Goal: Task Accomplishment & Management: Complete application form

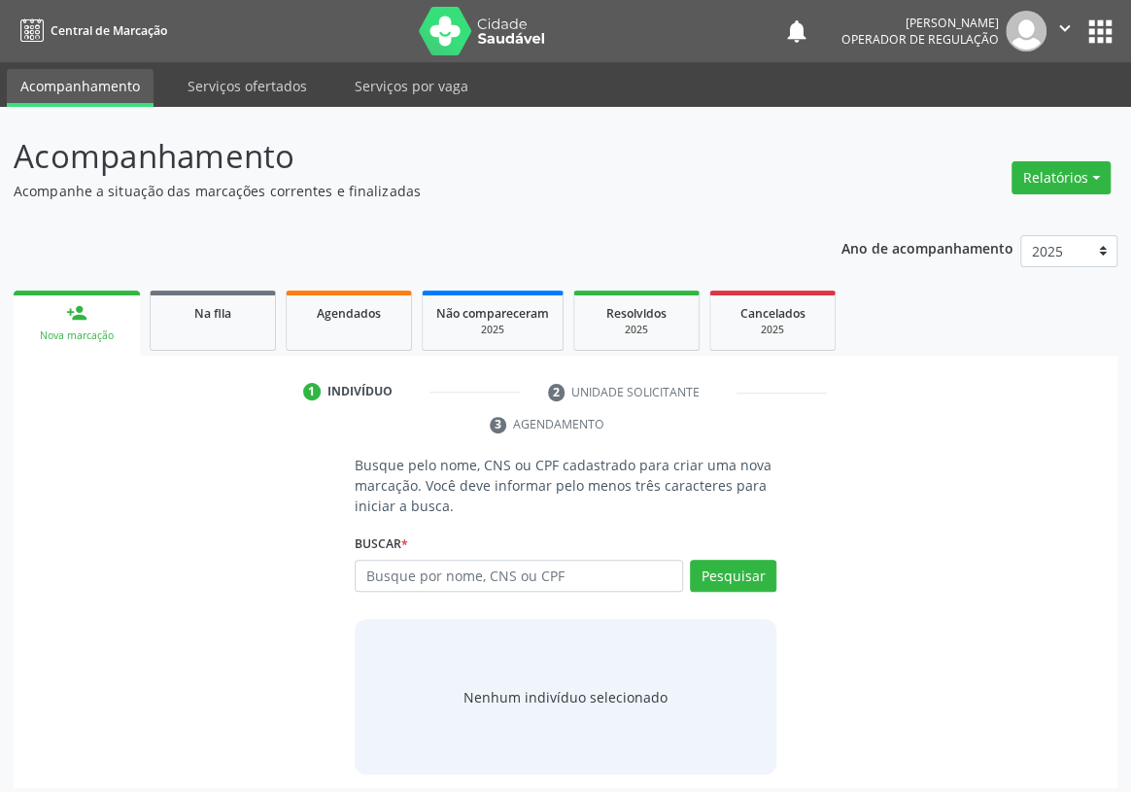
click at [389, 560] on input "text" at bounding box center [519, 576] width 328 height 33
type input "708101593574435"
click at [728, 560] on button "Pesquisar" at bounding box center [733, 576] width 86 height 33
type input "708101593574435"
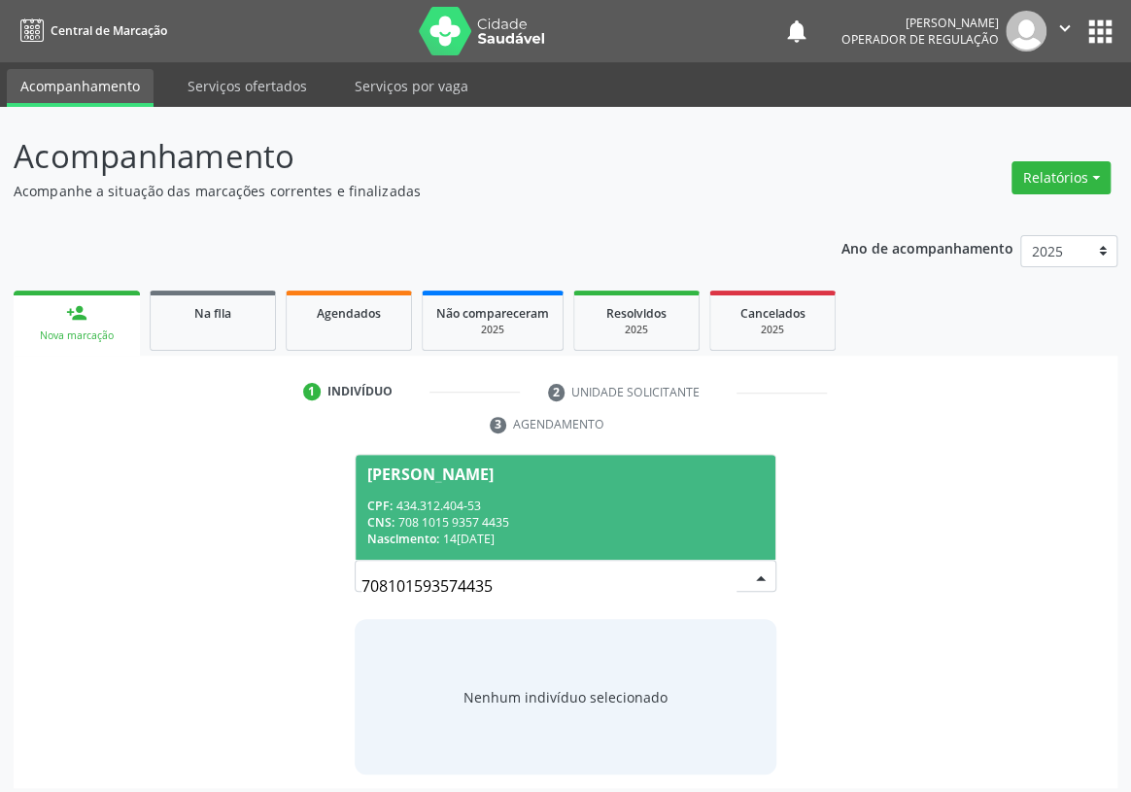
click at [448, 497] on div "CPF: 434.312.404-53" at bounding box center [565, 505] width 396 height 17
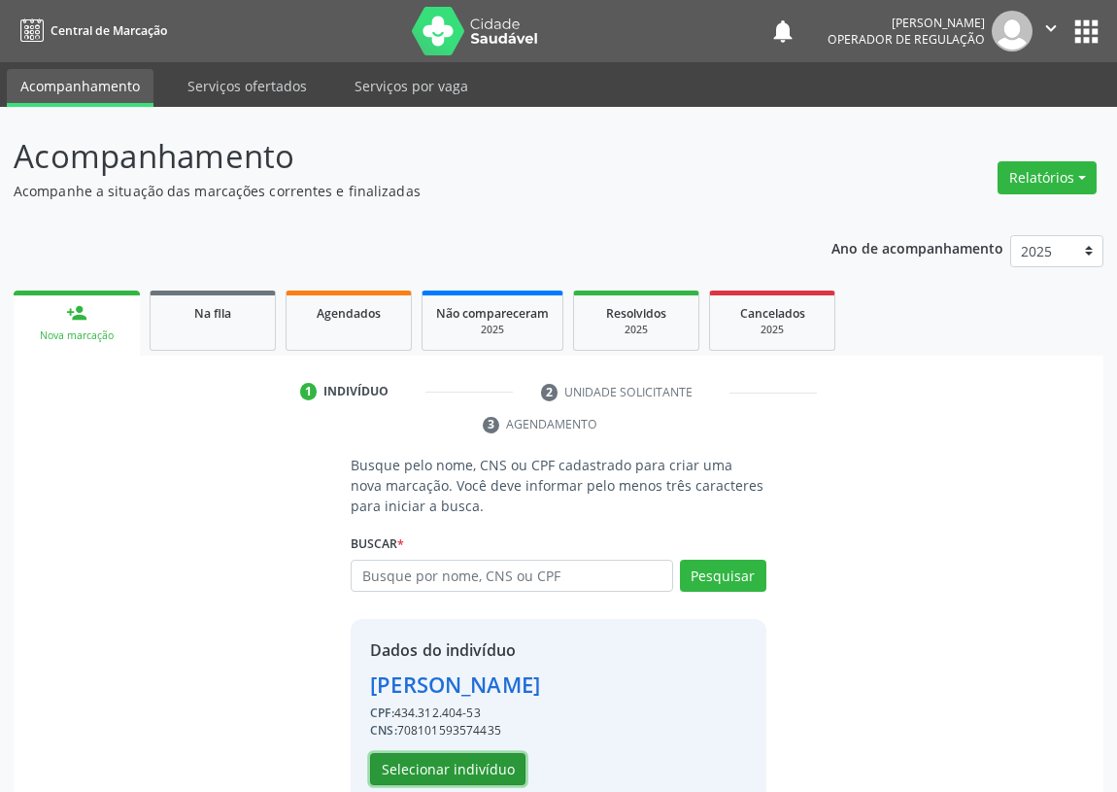
click at [457, 772] on button "Selecionar indivíduo" at bounding box center [447, 769] width 155 height 33
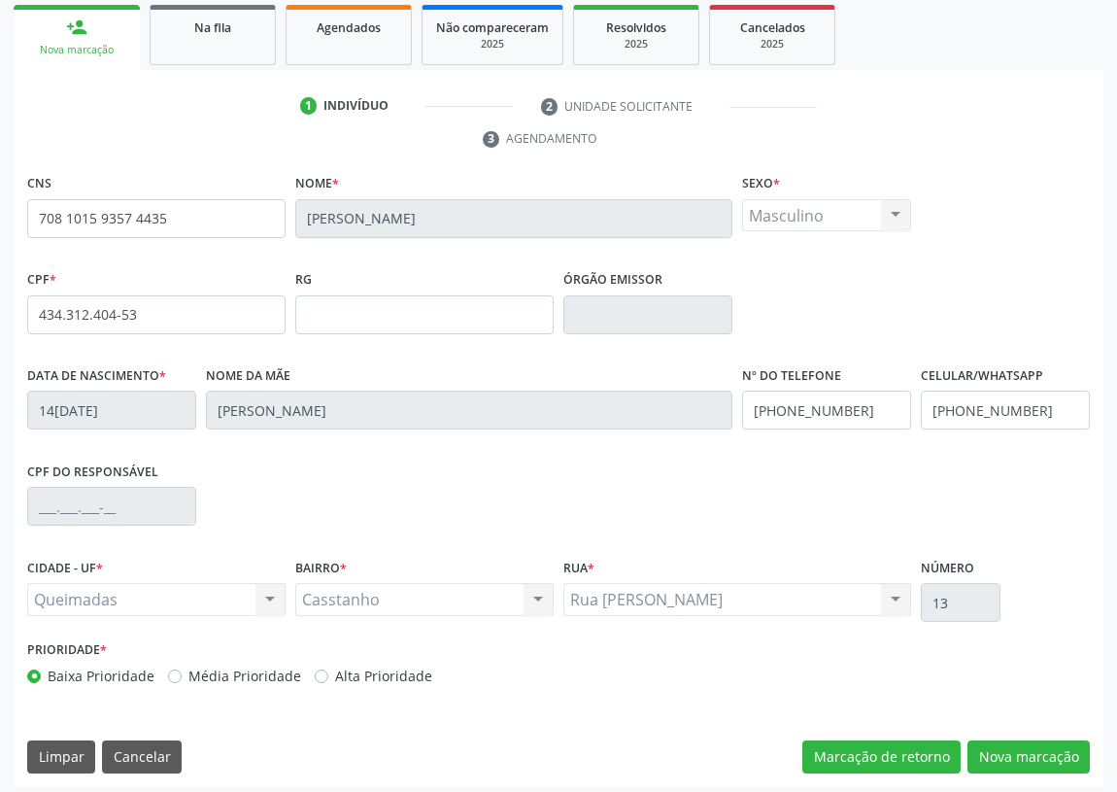
scroll to position [291, 0]
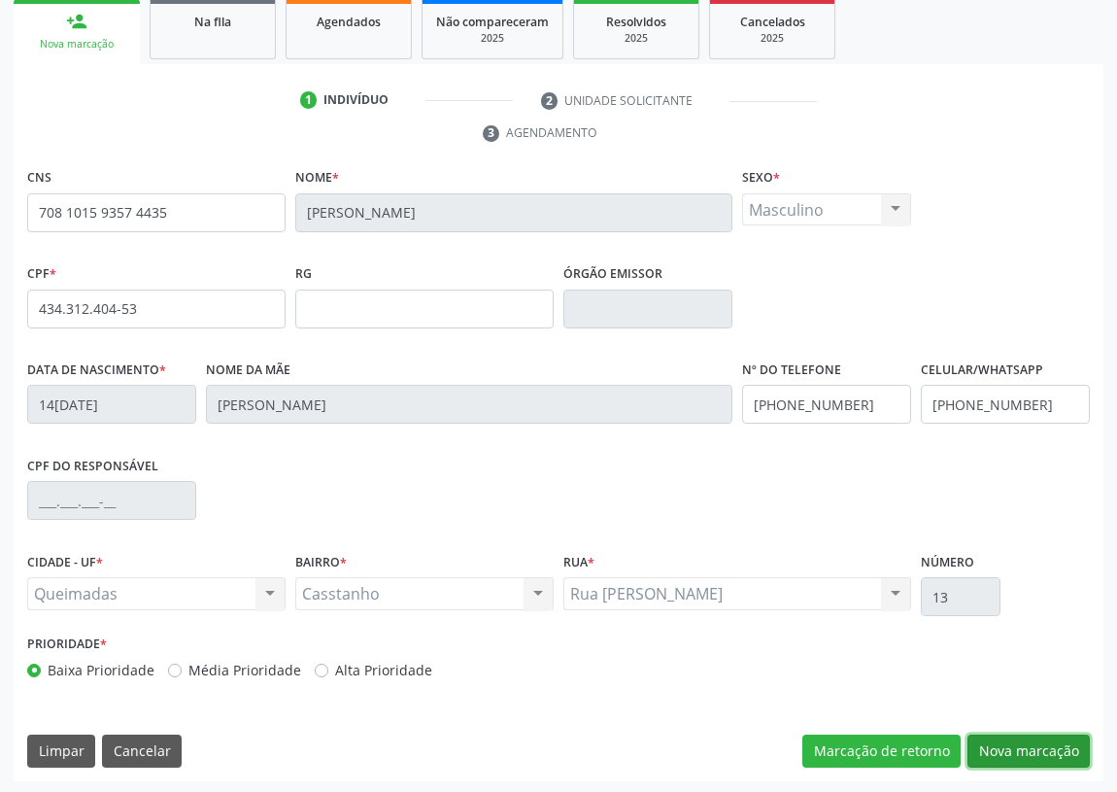
click at [1024, 735] on button "Nova marcação" at bounding box center [1029, 750] width 122 height 33
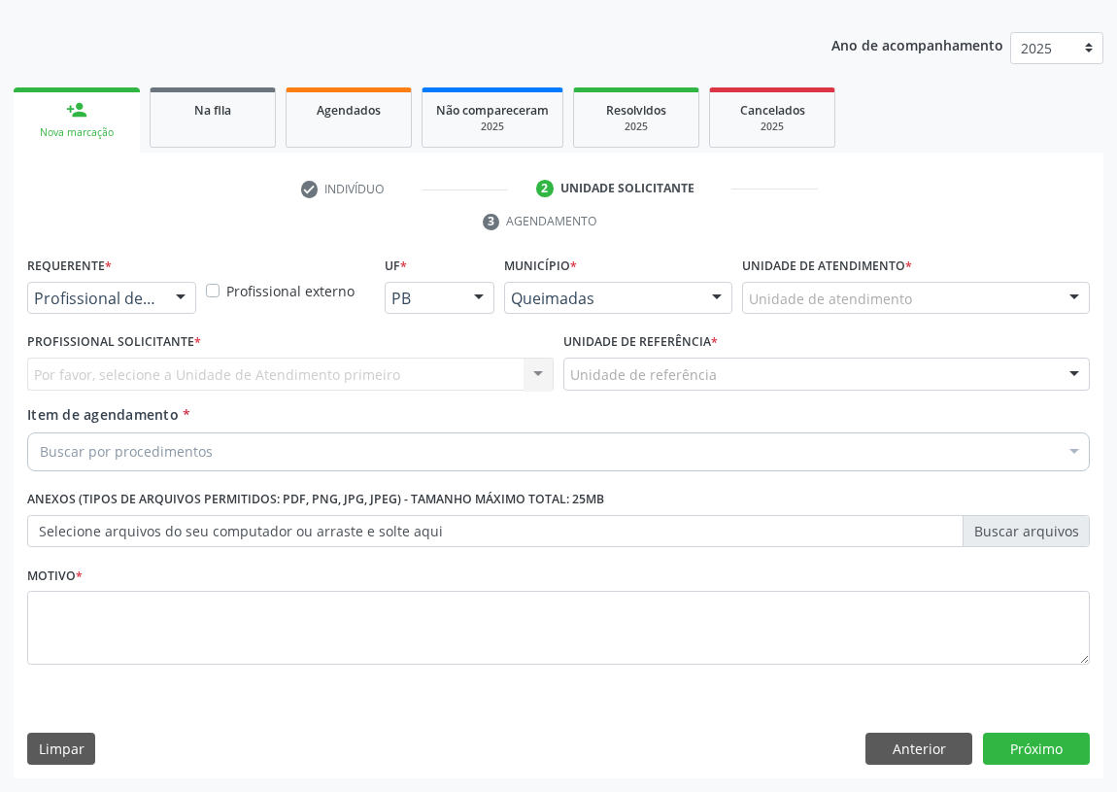
scroll to position [201, 0]
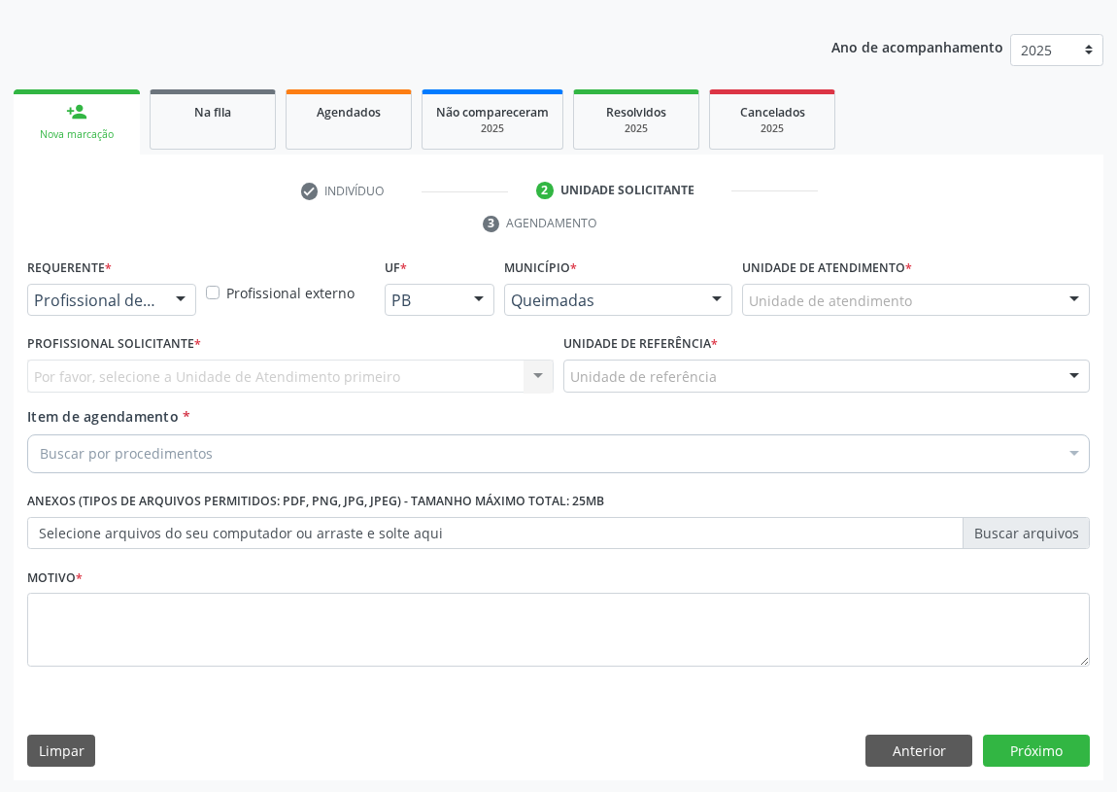
click at [187, 299] on div at bounding box center [180, 301] width 29 height 33
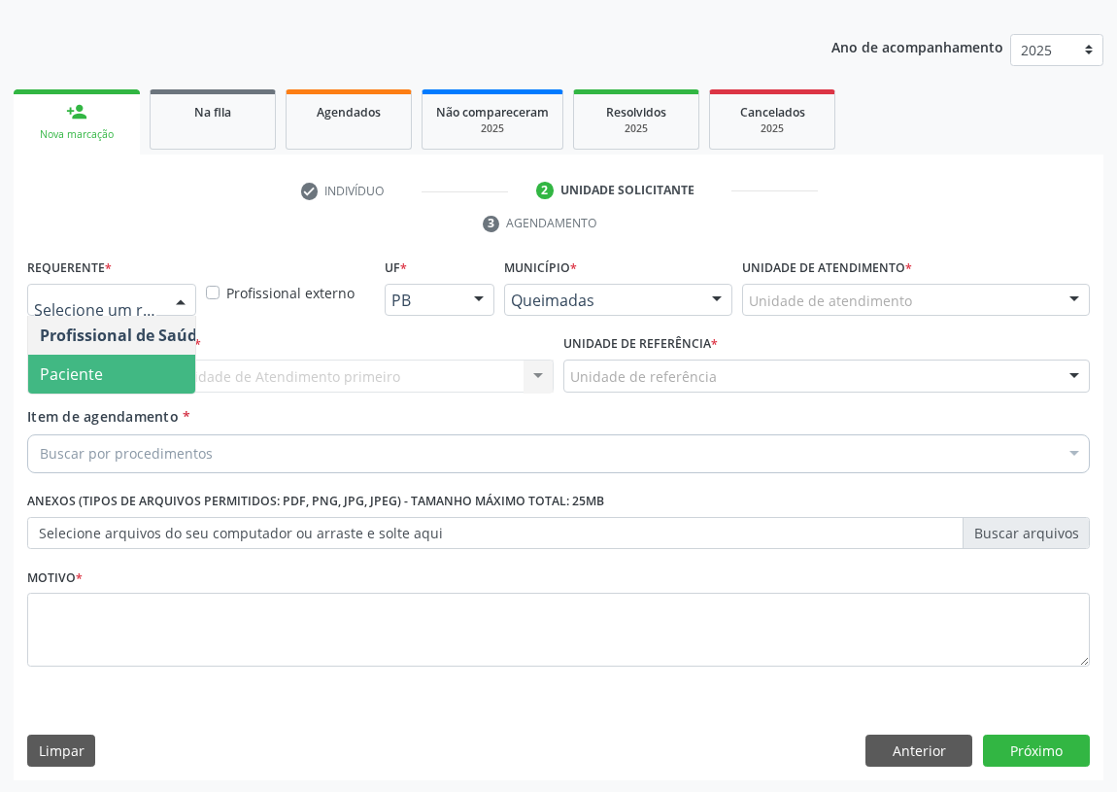
click at [163, 377] on span "Paciente" at bounding box center [122, 374] width 189 height 39
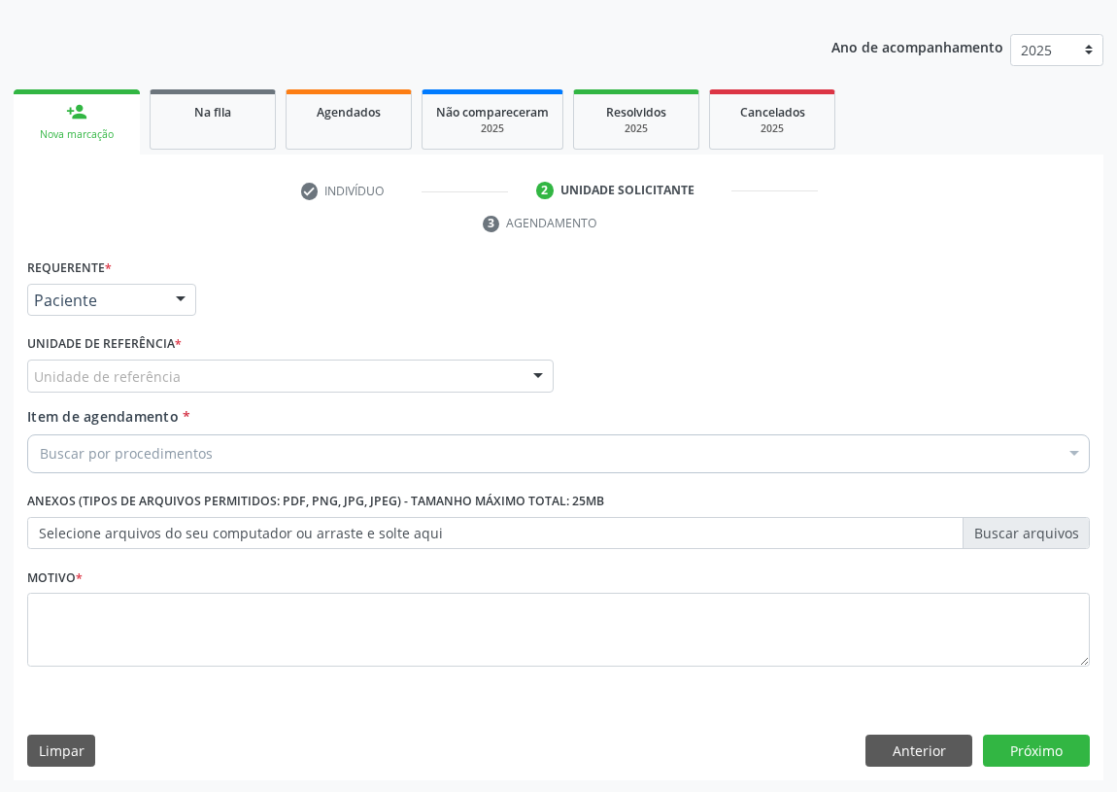
click at [494, 366] on div "Unidade de referência" at bounding box center [290, 375] width 527 height 33
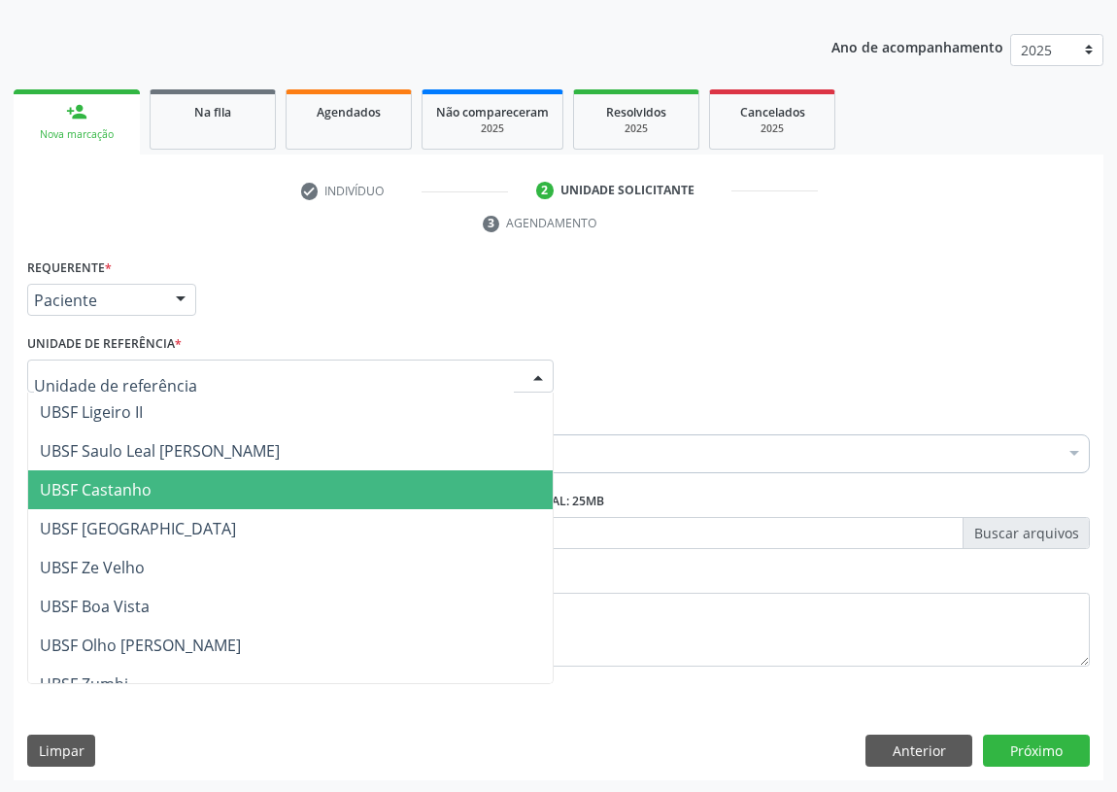
click at [132, 480] on span "UBSF Castanho" at bounding box center [96, 489] width 112 height 21
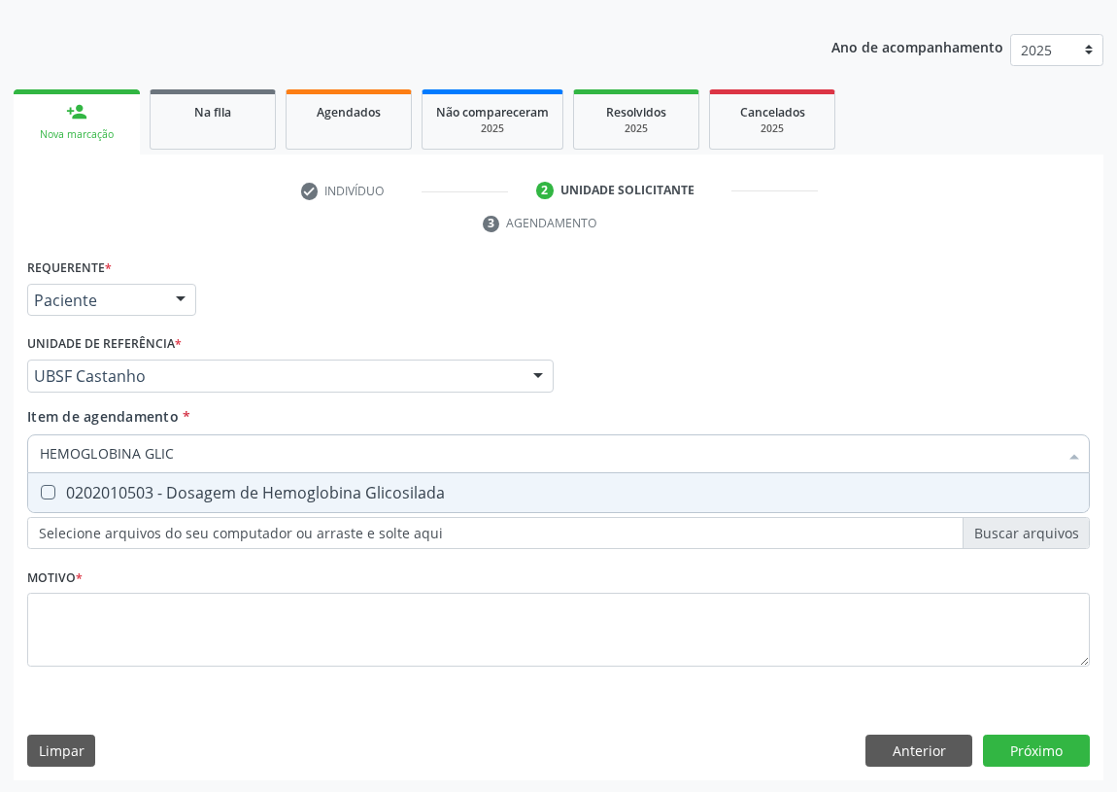
type input "HEMOGLOBINA GLI"
click at [51, 492] on Glicosilada at bounding box center [48, 492] width 15 height 15
click at [41, 492] on Glicosilada "checkbox" at bounding box center [34, 492] width 13 height 13
checkbox Glicosilada "true"
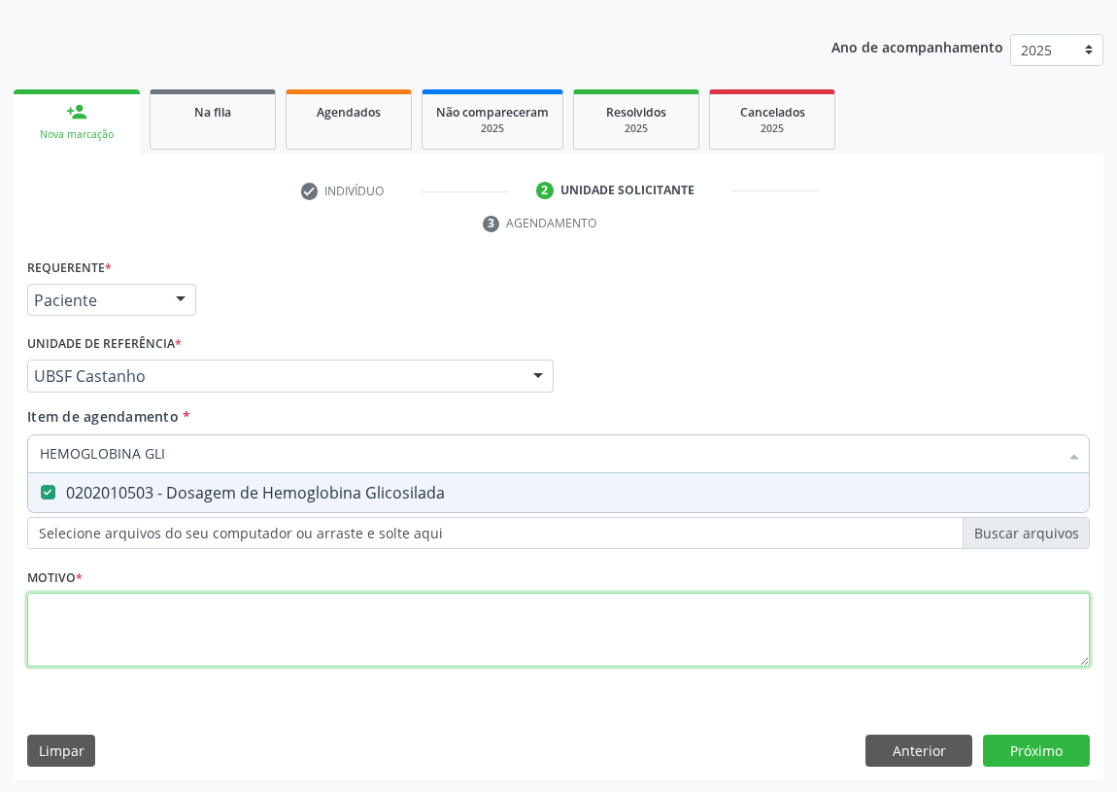
click at [52, 607] on div "Requerente * Paciente Profissional de Saúde Paciente Nenhum resultado encontrad…" at bounding box center [558, 474] width 1063 height 440
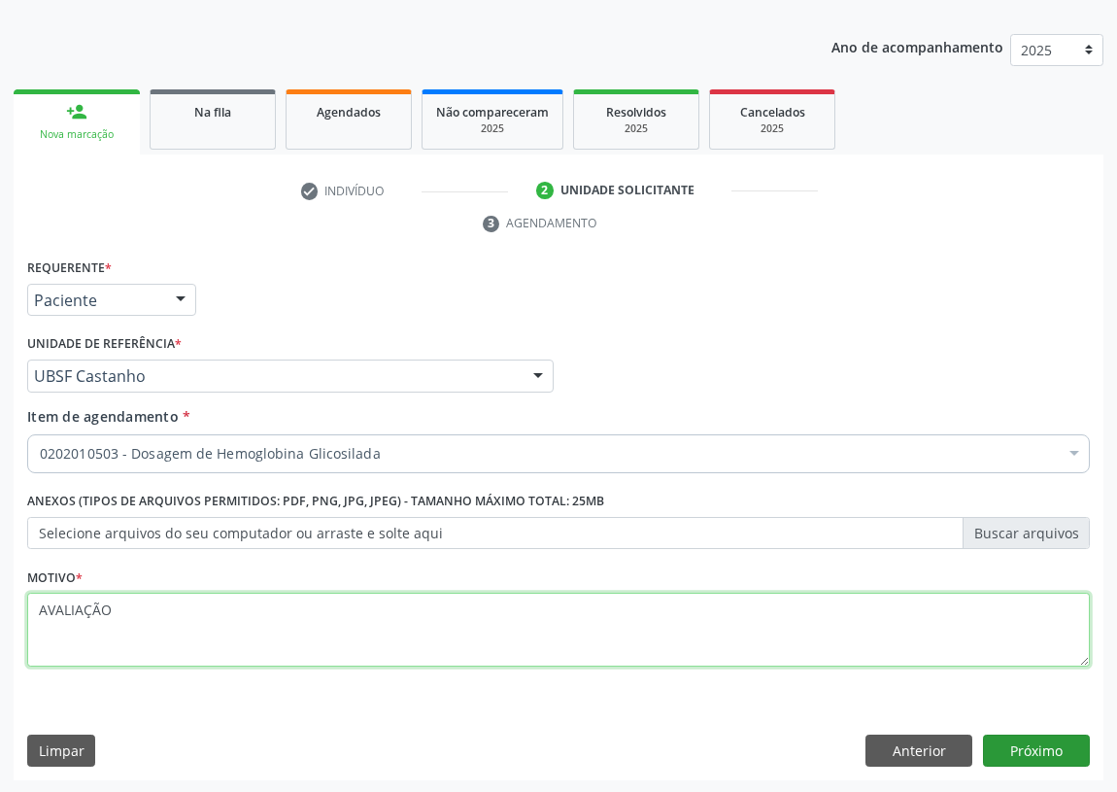
type textarea "AVALIAÇÃO"
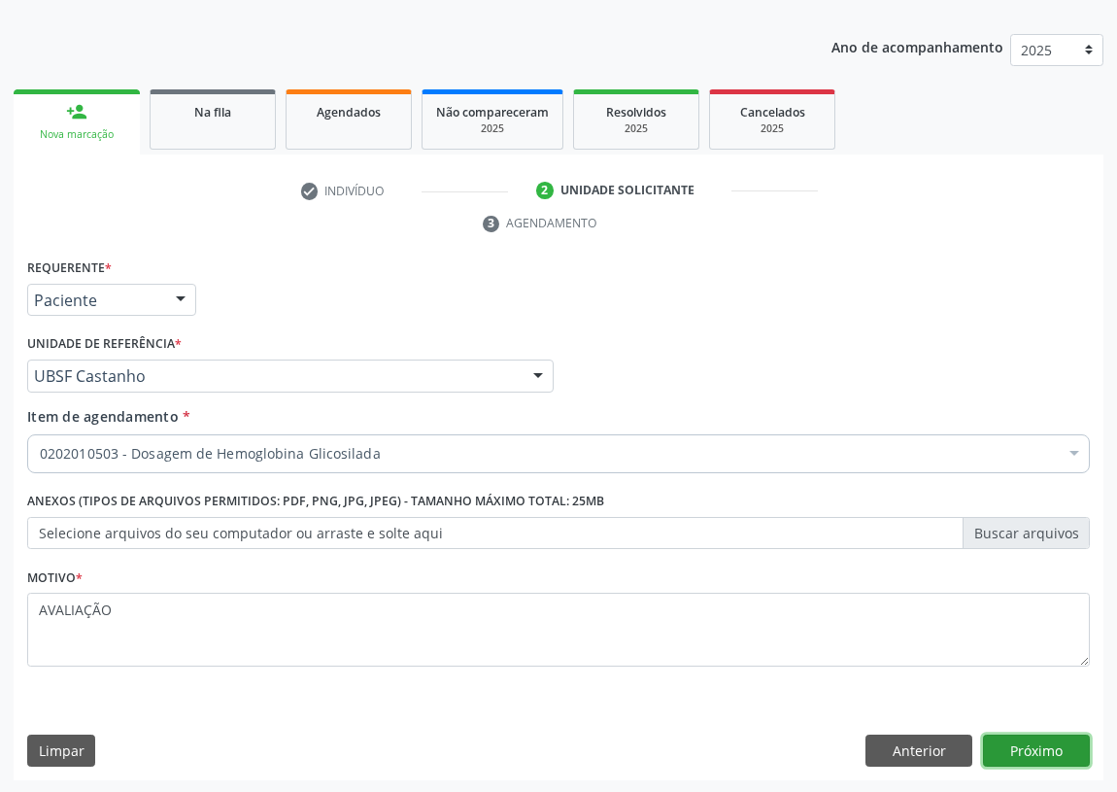
drag, startPoint x: 1012, startPoint y: 751, endPoint x: 0, endPoint y: 514, distance: 1039.7
click at [1006, 750] on button "Próximo" at bounding box center [1036, 750] width 107 height 33
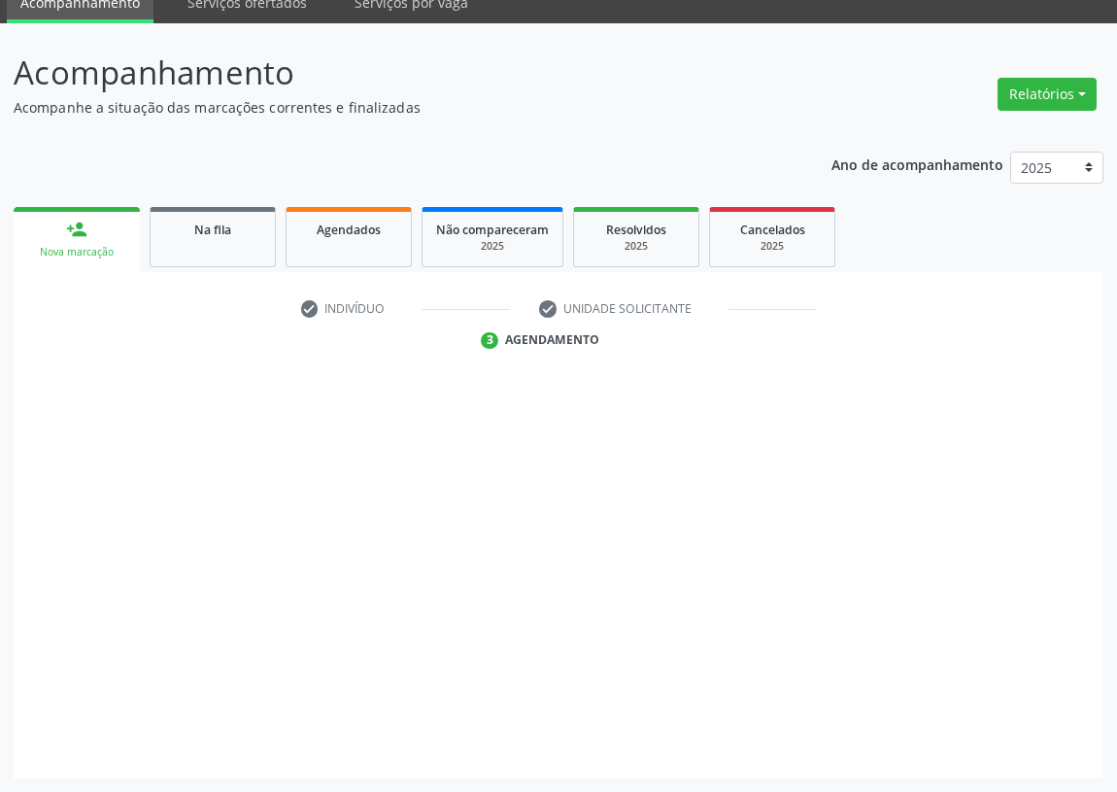
scroll to position [82, 0]
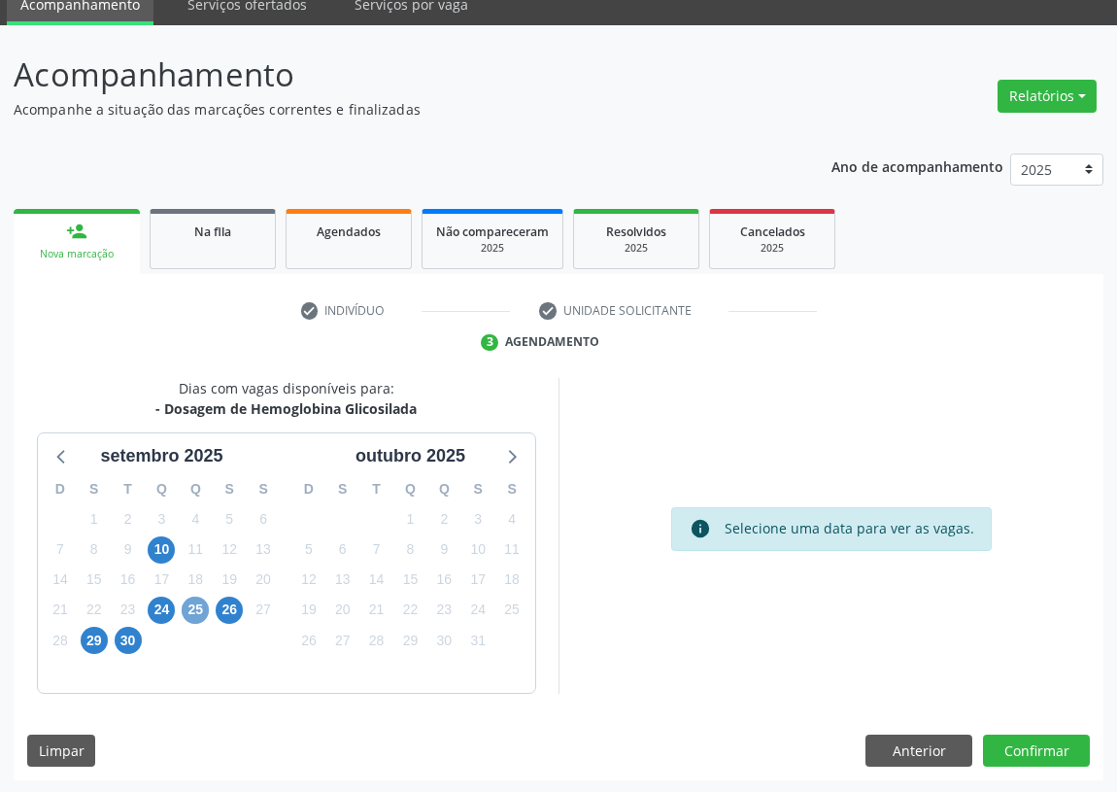
drag, startPoint x: 185, startPoint y: 615, endPoint x: 397, endPoint y: 484, distance: 249.9
click at [194, 611] on span "25" at bounding box center [195, 610] width 27 height 27
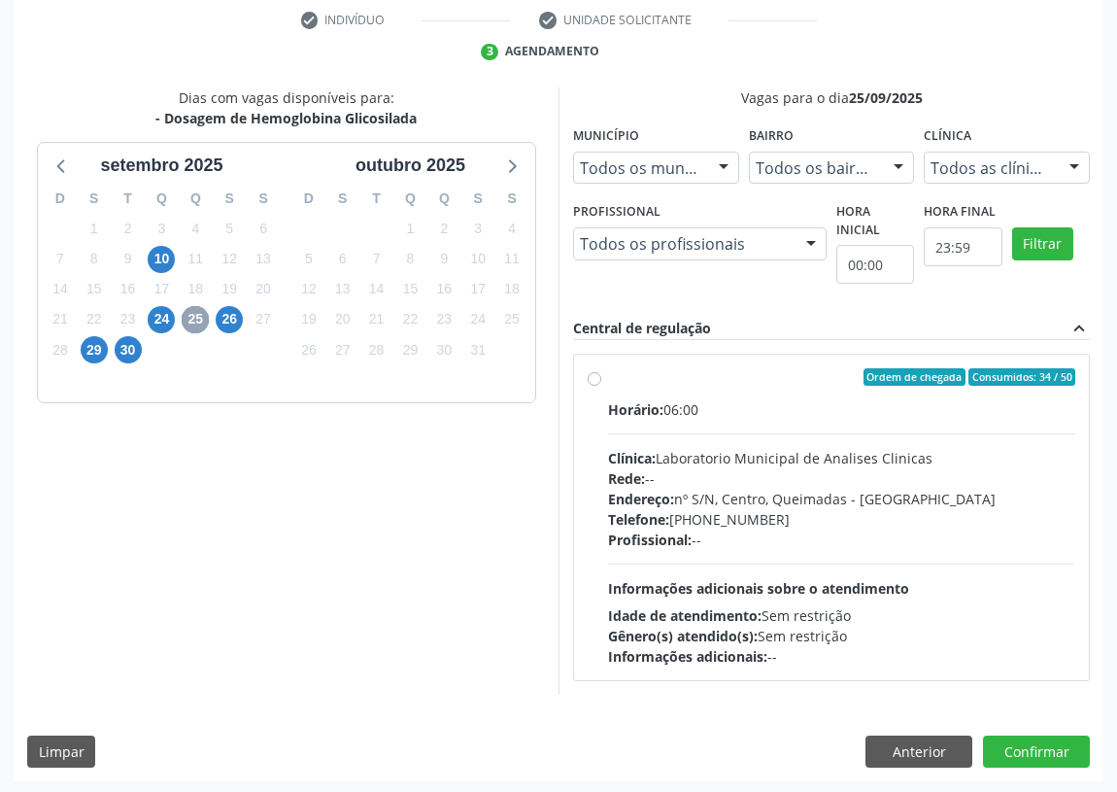
scroll to position [373, 0]
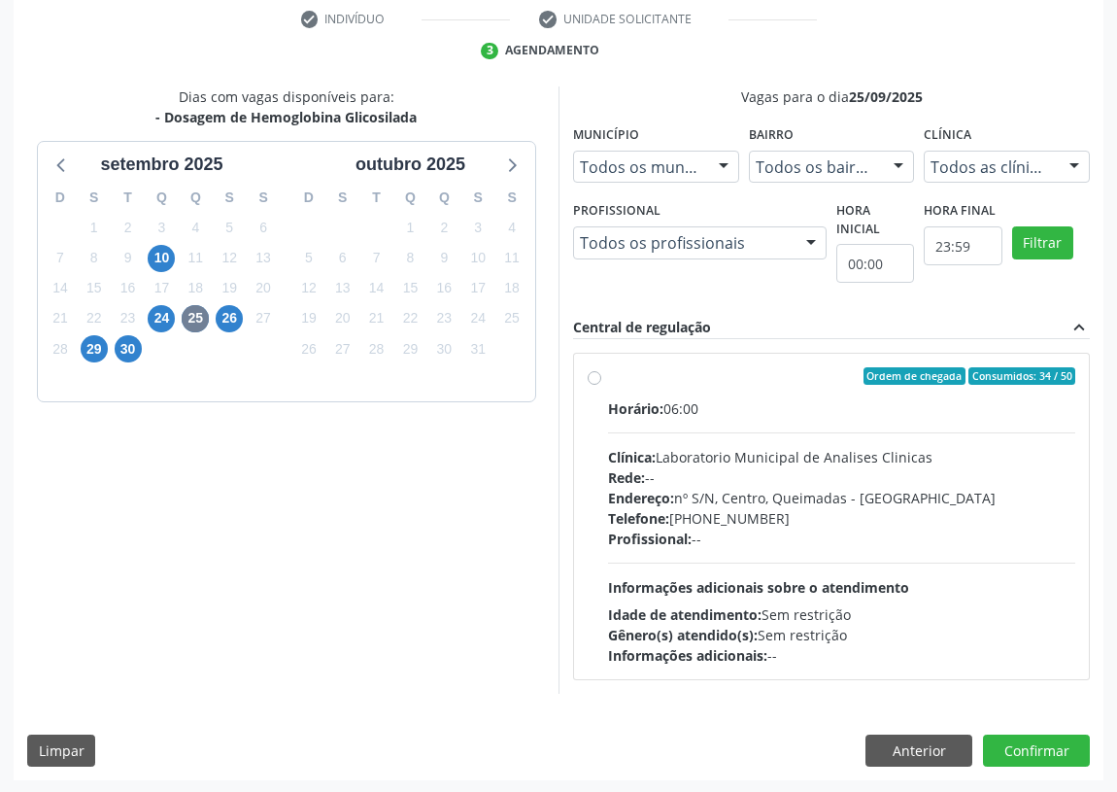
drag, startPoint x: 593, startPoint y: 371, endPoint x: 547, endPoint y: 615, distance: 248.1
click at [608, 376] on label "Ordem de chegada Consumidos: 34 / 50 Horário: 06:00 Clínica: Laboratorio Munici…" at bounding box center [841, 516] width 467 height 298
click at [588, 376] on input "Ordem de chegada Consumidos: 34 / 50 Horário: 06:00 Clínica: Laboratorio Munici…" at bounding box center [595, 375] width 14 height 17
radio input "true"
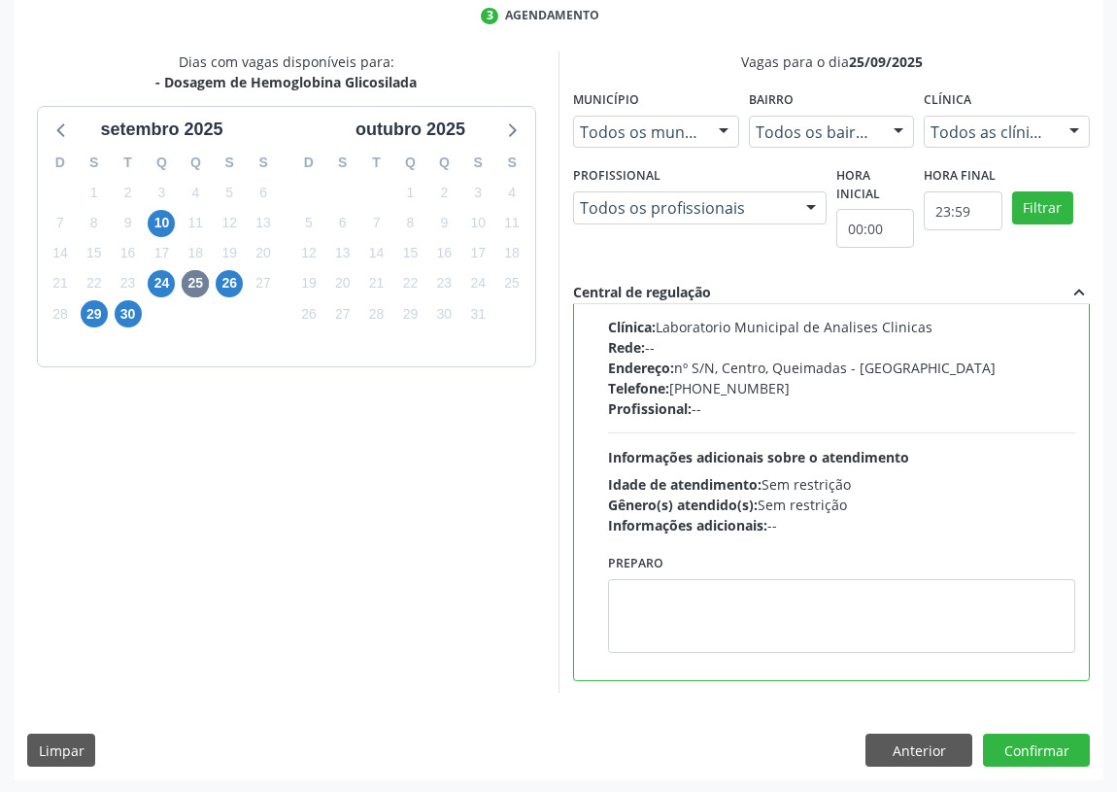
scroll to position [96, 0]
click at [661, 622] on textarea at bounding box center [841, 615] width 467 height 74
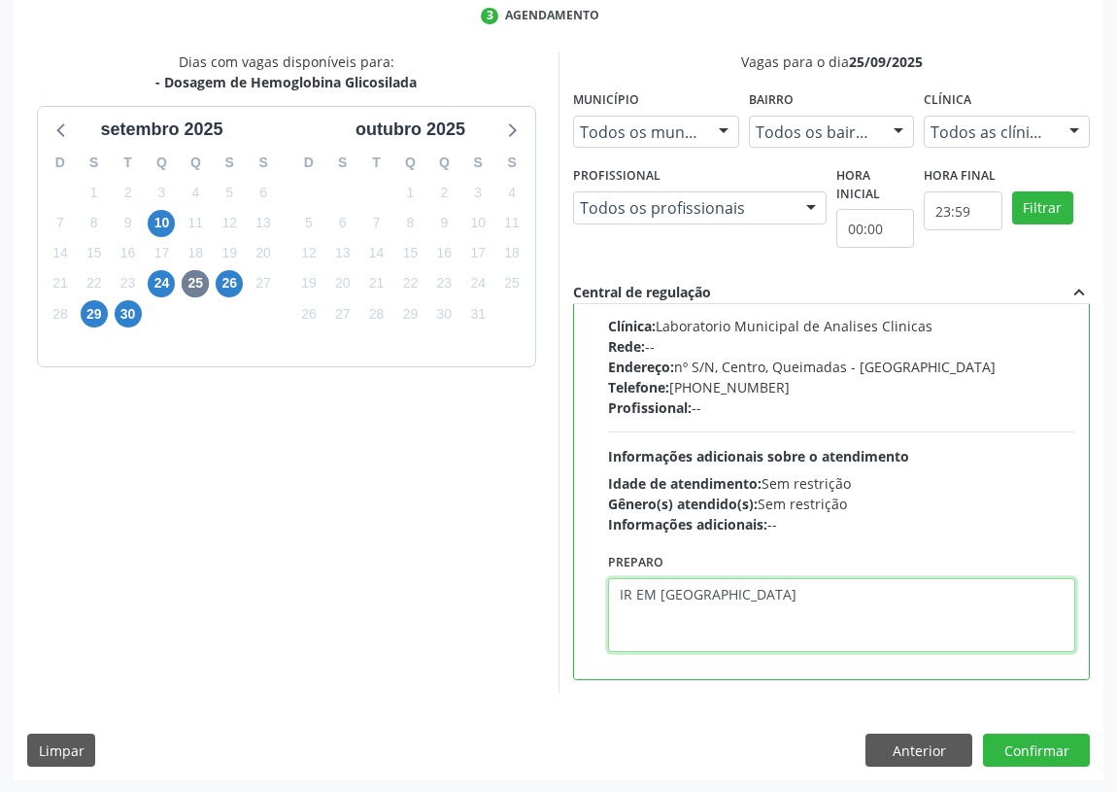
click at [666, 590] on textarea "IR EM [GEOGRAPHIC_DATA]" at bounding box center [841, 615] width 467 height 74
click at [658, 592] on textarea "IR EM JJUM" at bounding box center [841, 615] width 467 height 74
drag, startPoint x: 697, startPoint y: 589, endPoint x: 655, endPoint y: 582, distance: 42.3
click at [654, 594] on textarea "IR EM [GEOGRAPHIC_DATA]" at bounding box center [841, 615] width 467 height 74
click at [655, 593] on textarea "IR EMJEJUM" at bounding box center [841, 615] width 467 height 74
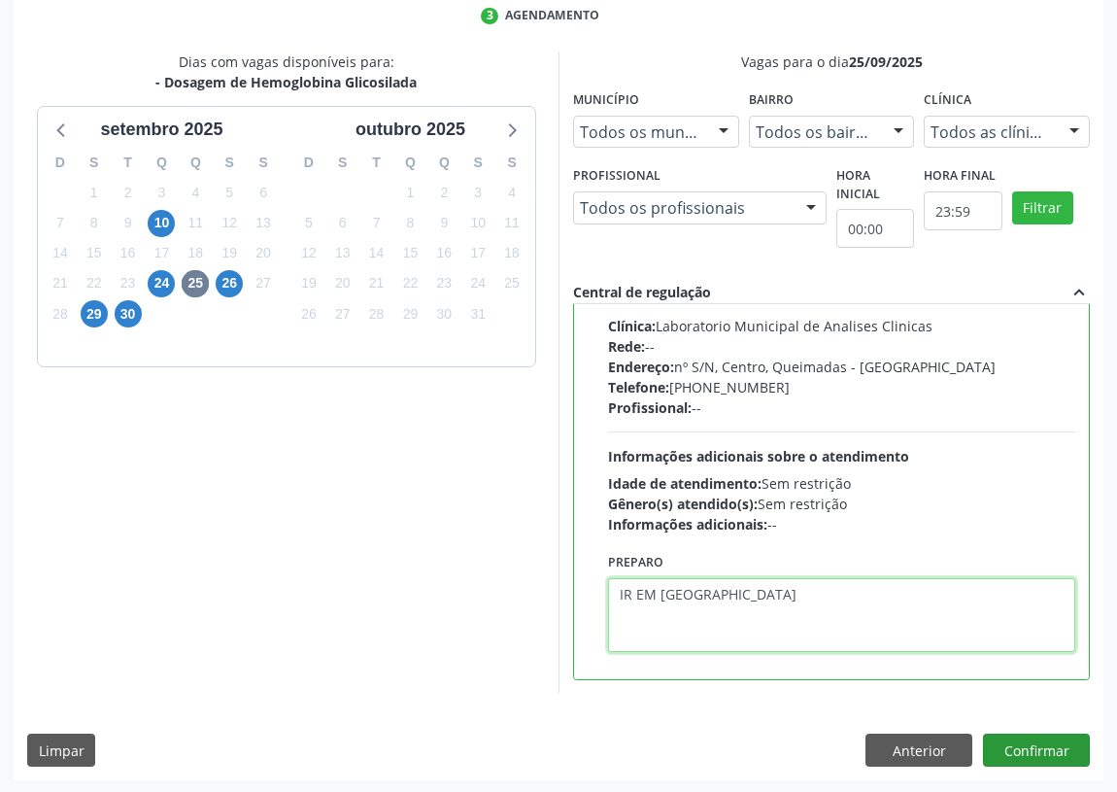
type textarea "IR EM [GEOGRAPHIC_DATA]"
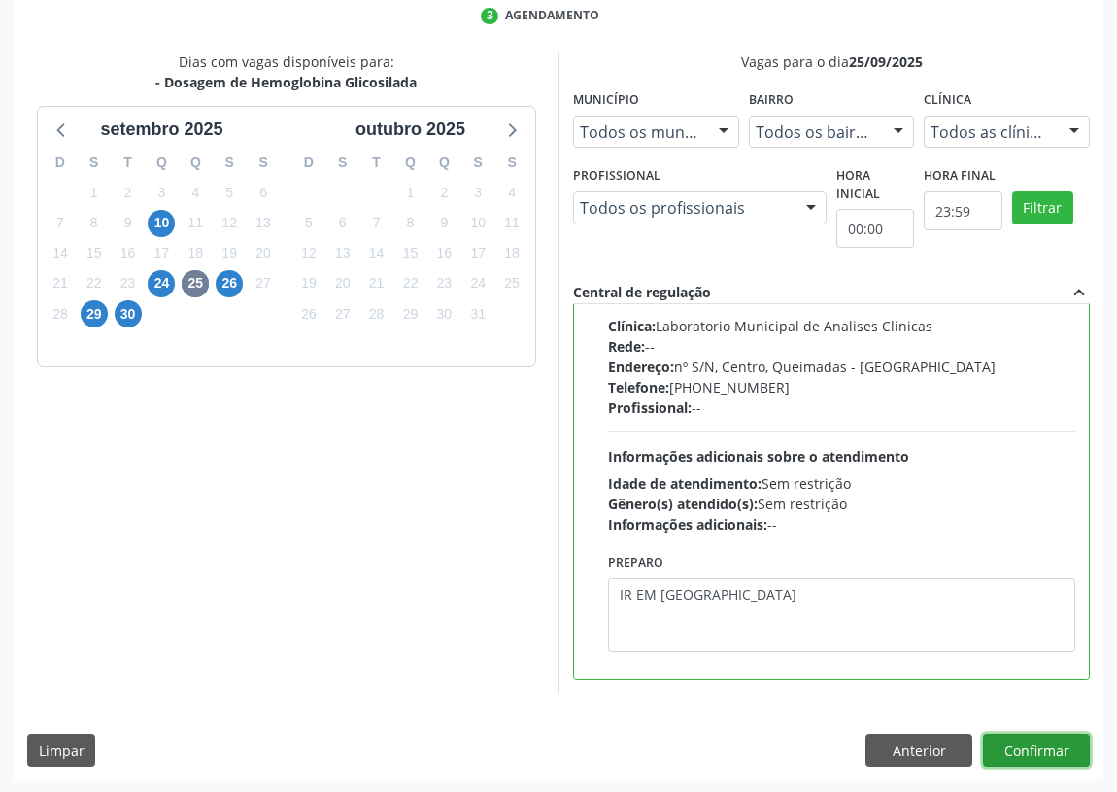
click at [1037, 748] on button "Confirmar" at bounding box center [1036, 749] width 107 height 33
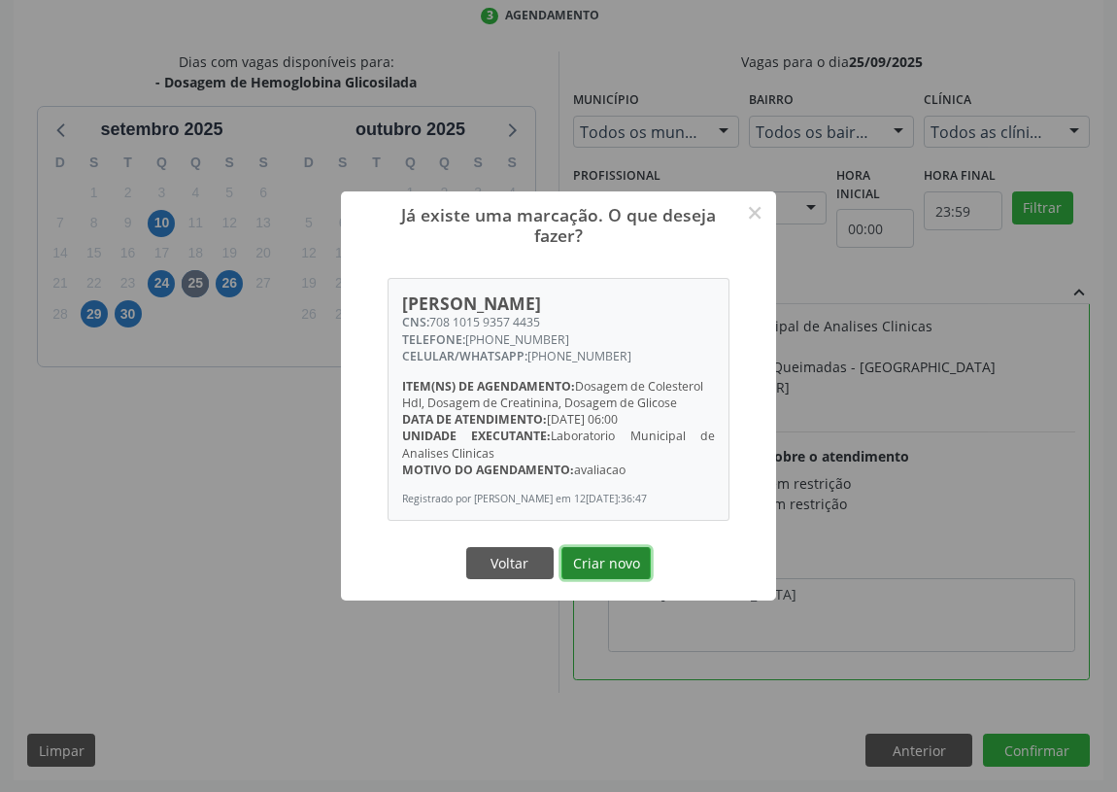
click at [586, 563] on button "Criar novo" at bounding box center [606, 563] width 89 height 33
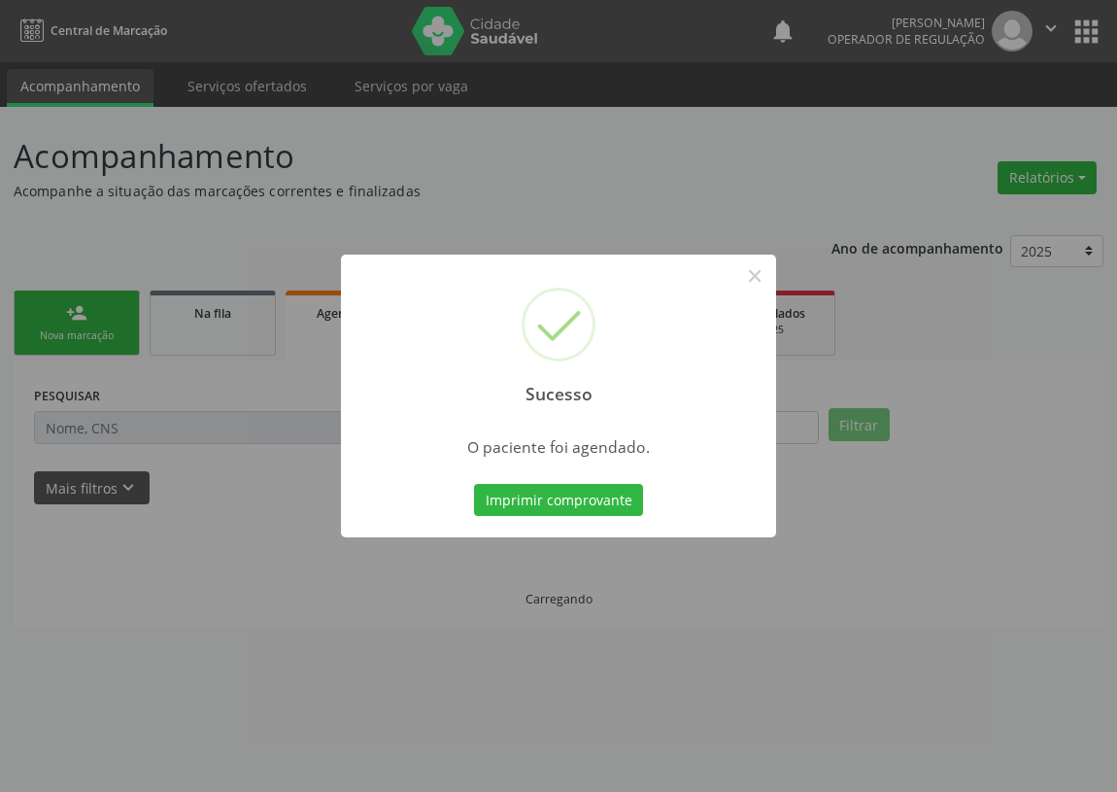
scroll to position [0, 0]
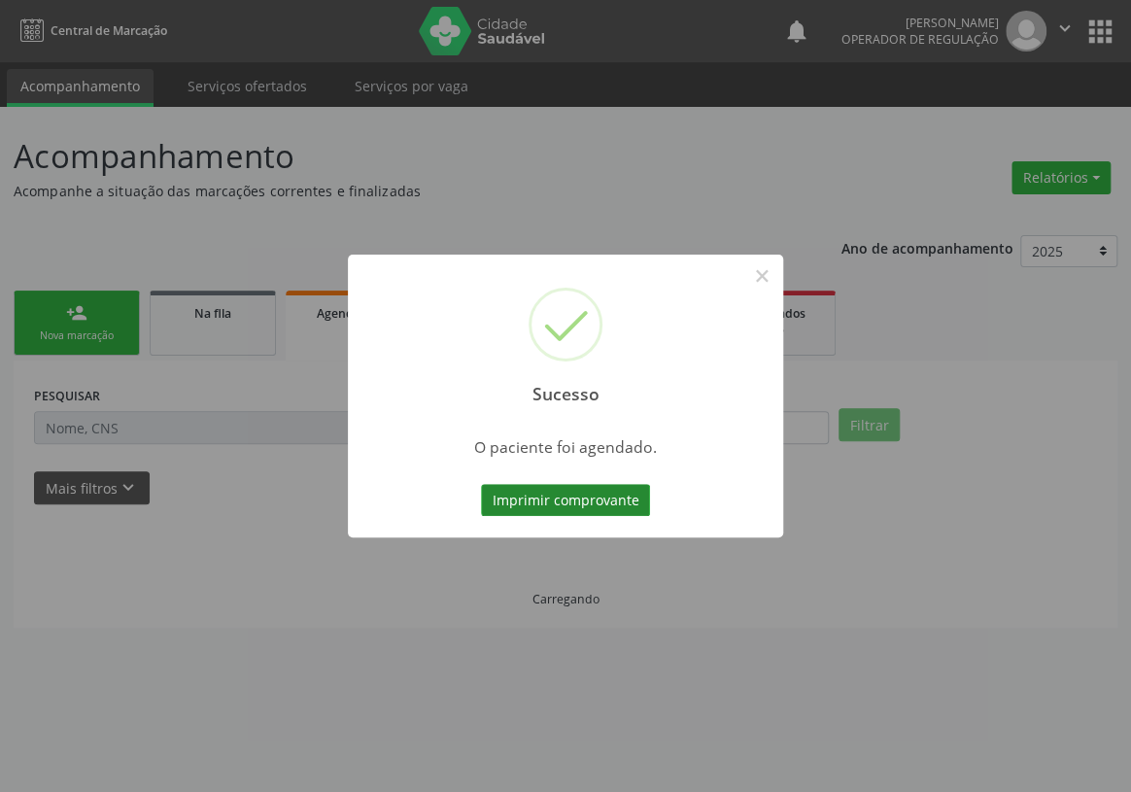
click at [582, 485] on button "Imprimir comprovante" at bounding box center [565, 500] width 169 height 33
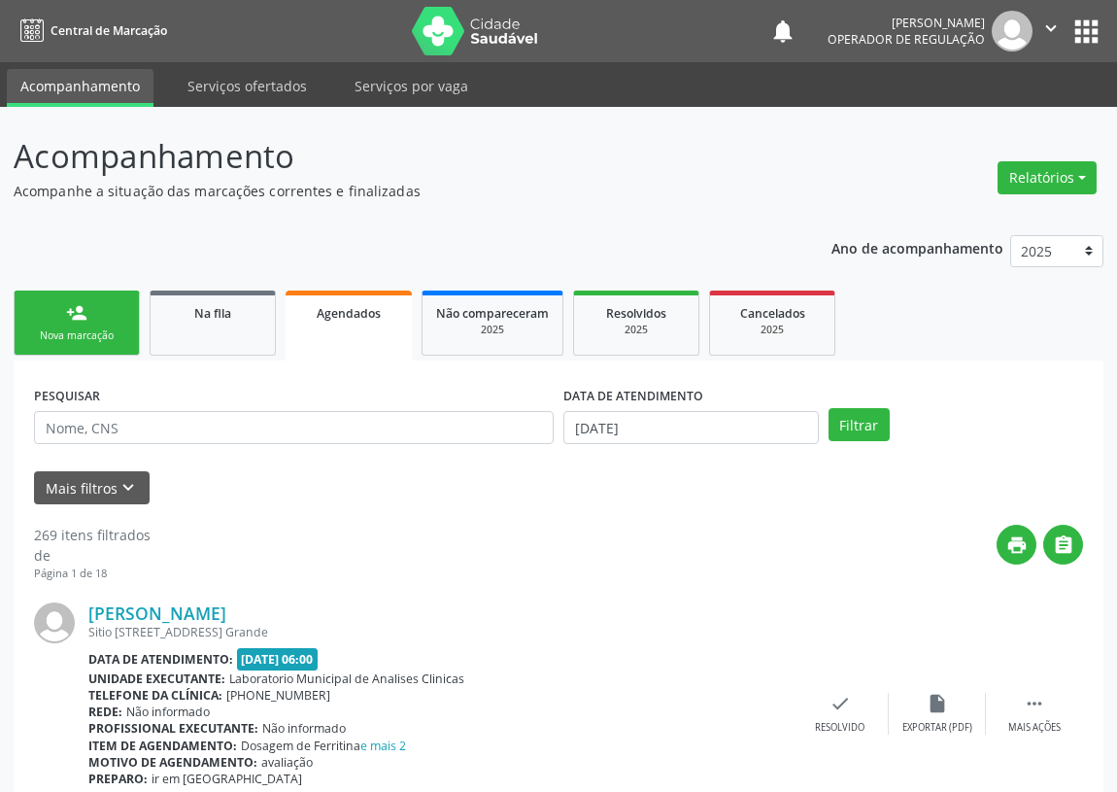
click at [85, 325] on link "person_add Nova marcação" at bounding box center [77, 322] width 126 height 65
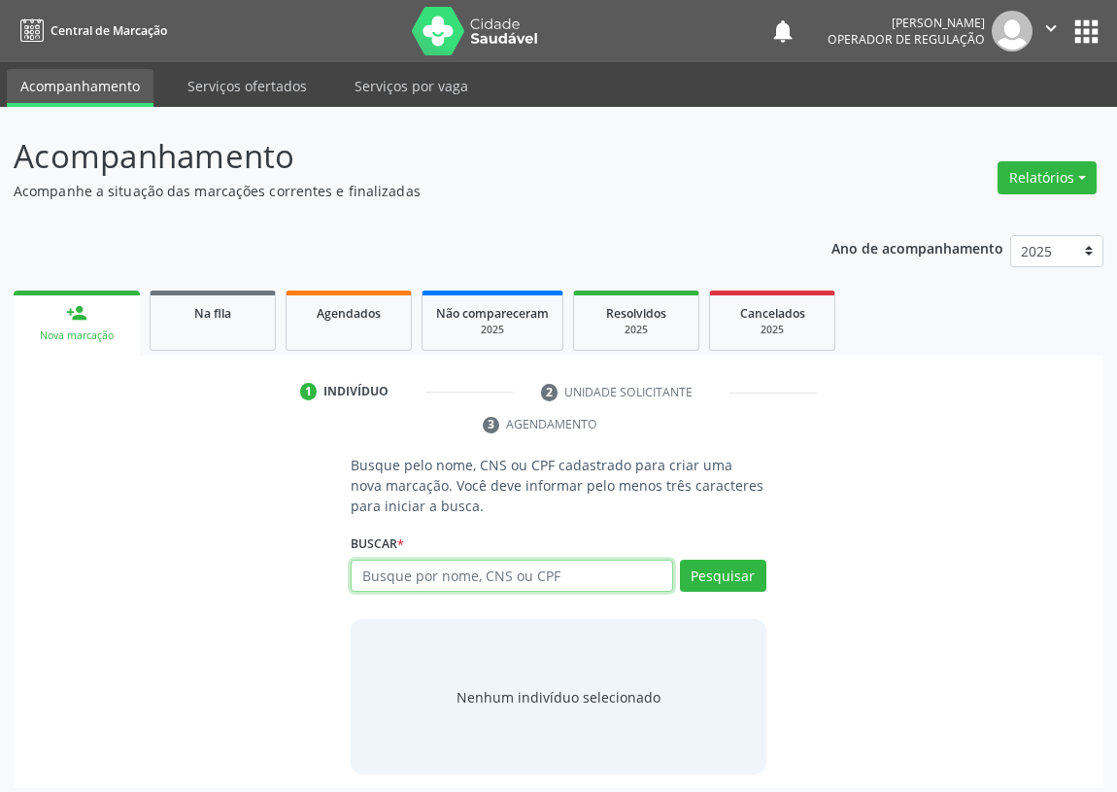
click at [369, 577] on input "text" at bounding box center [512, 576] width 323 height 33
click at [348, 314] on span "Agendados" at bounding box center [349, 313] width 64 height 17
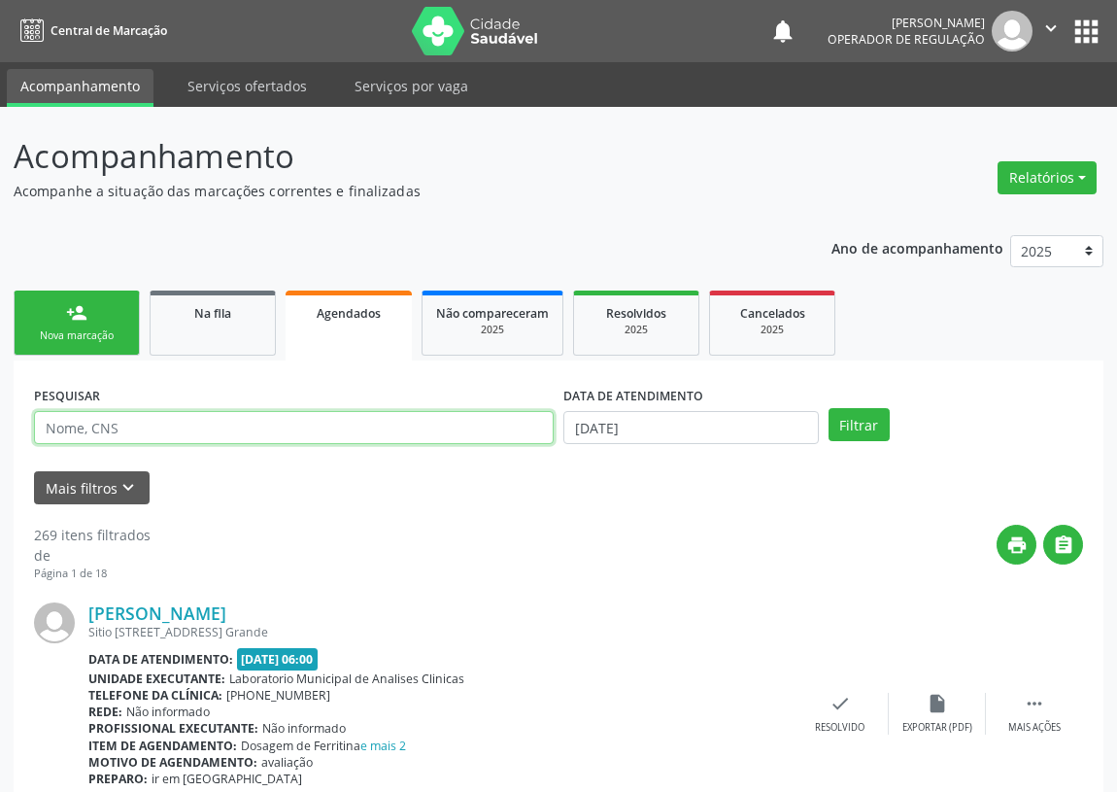
click at [79, 422] on input "text" at bounding box center [294, 427] width 520 height 33
type input "[PERSON_NAME]"
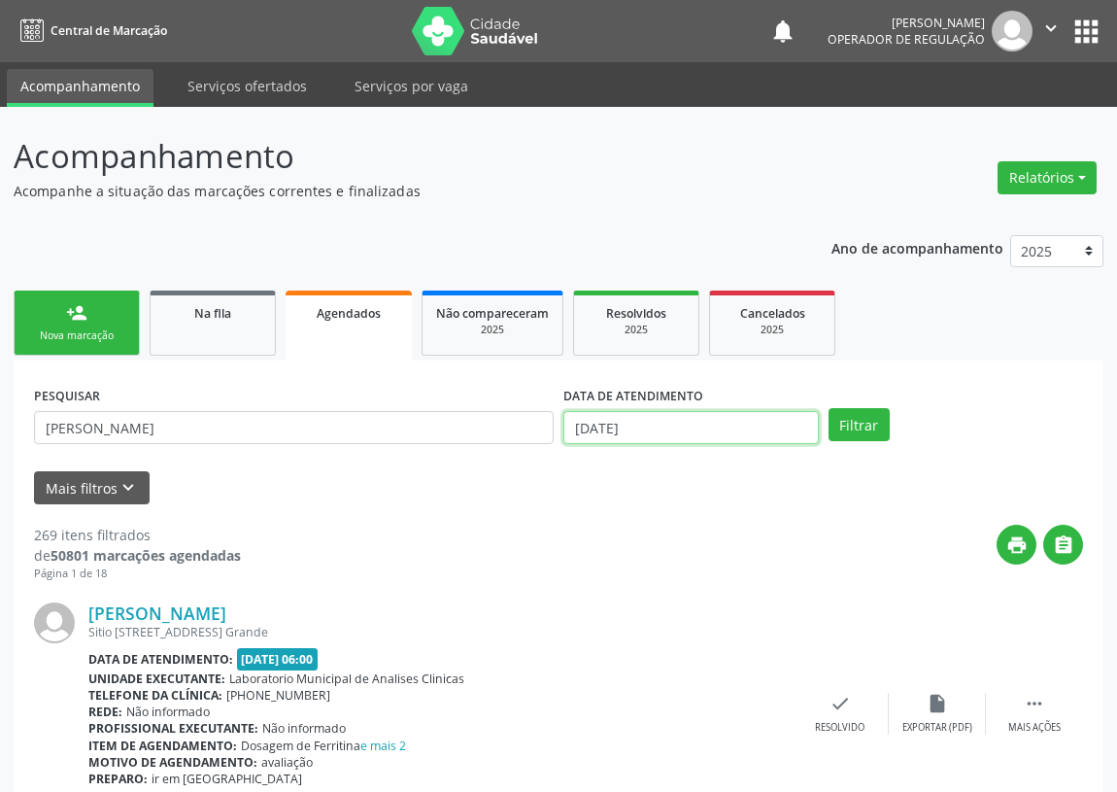
click at [623, 434] on input "[DATE]" at bounding box center [691, 427] width 256 height 33
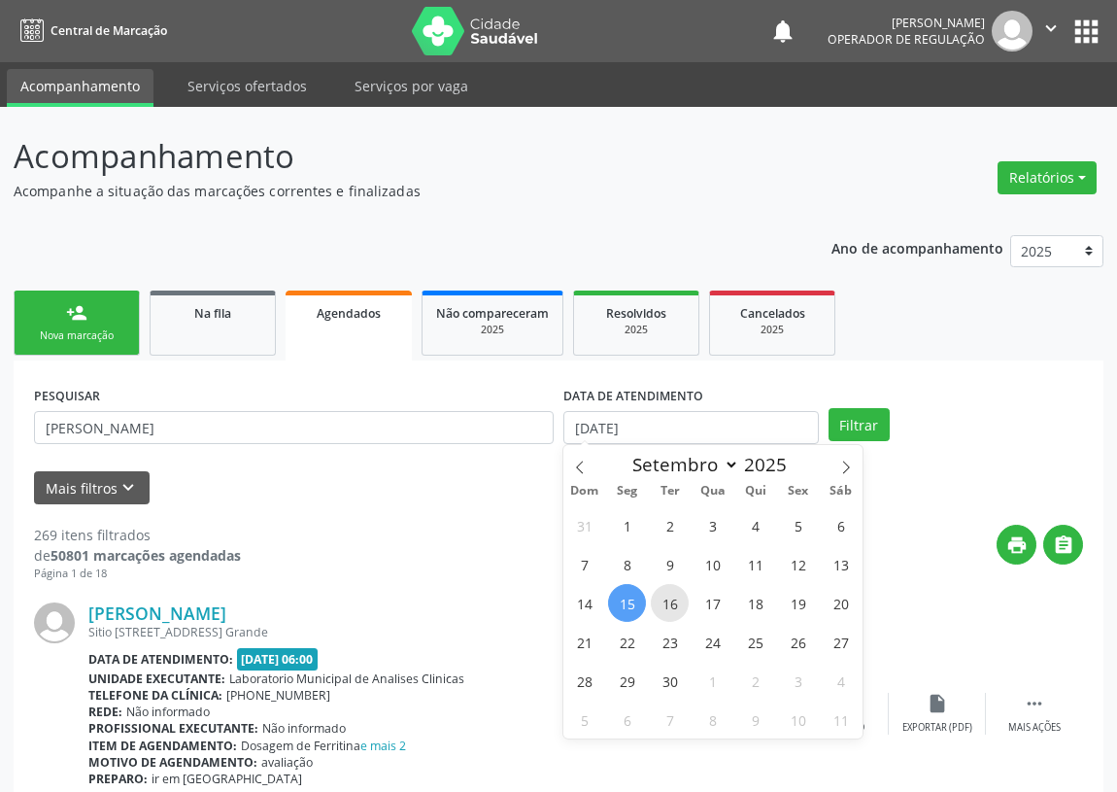
click at [668, 602] on span "16" at bounding box center [670, 603] width 38 height 38
type input "[DATE]"
click at [711, 602] on span "17" at bounding box center [713, 603] width 38 height 38
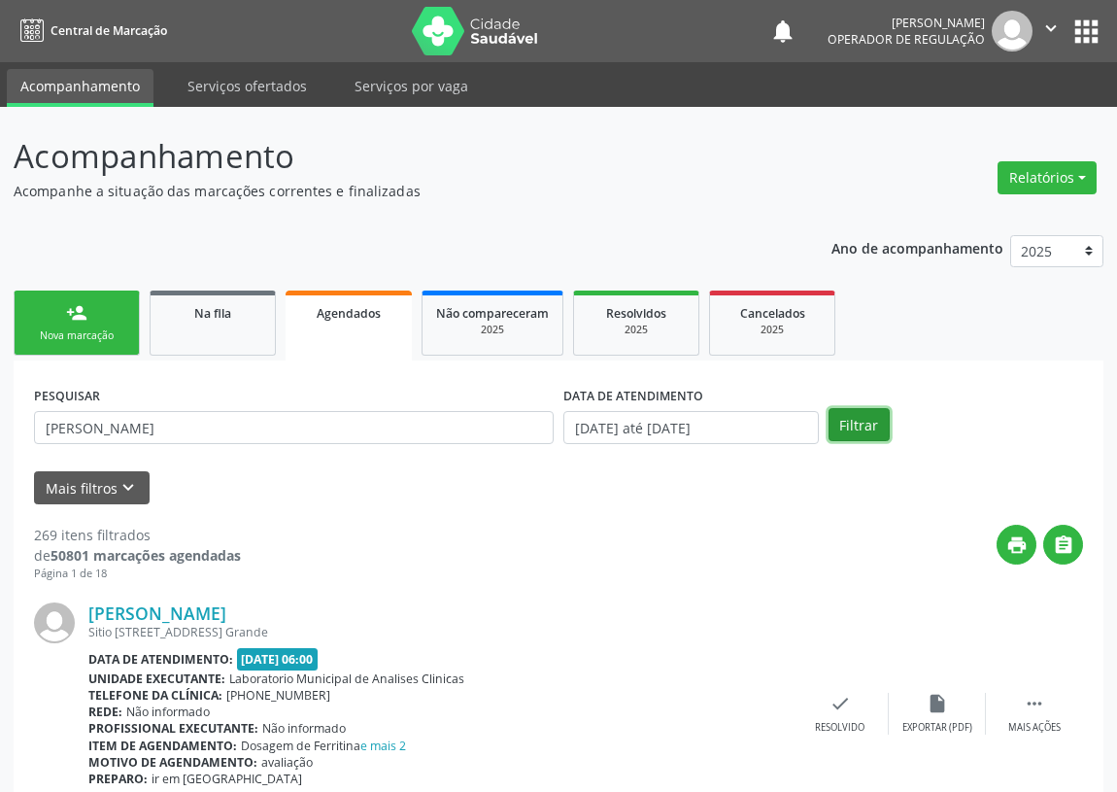
click at [861, 426] on button "Filtrar" at bounding box center [859, 424] width 61 height 33
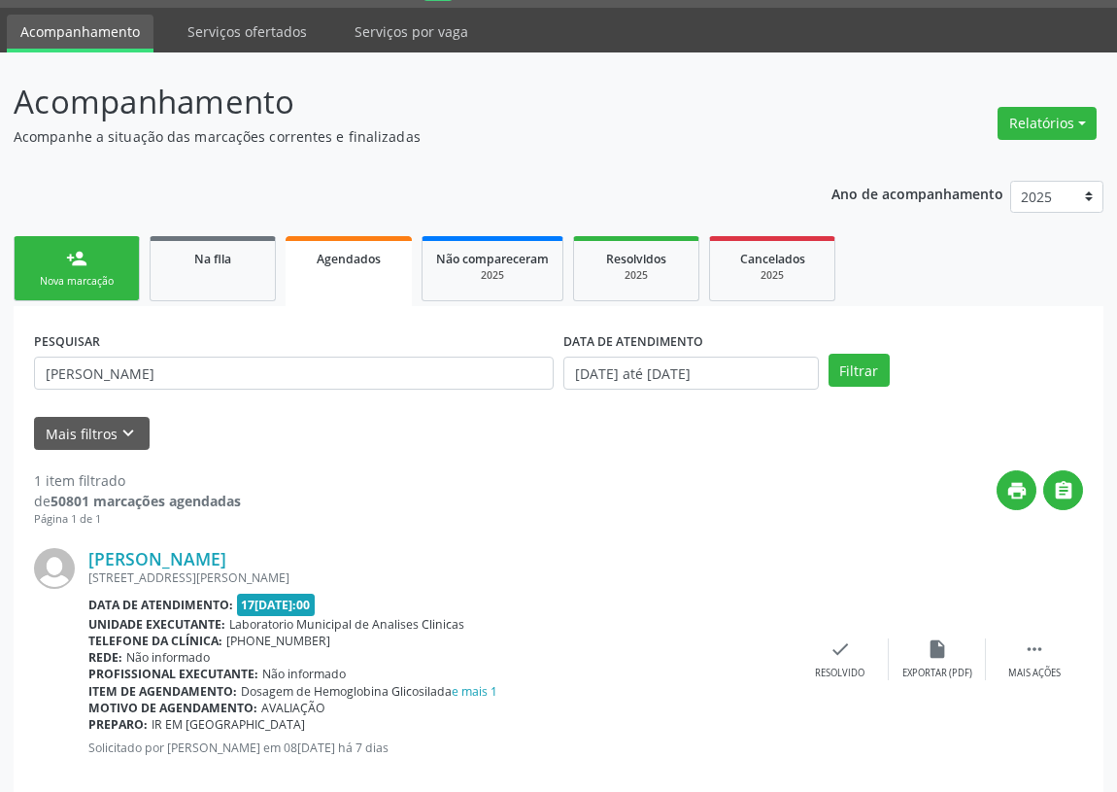
scroll to position [85, 0]
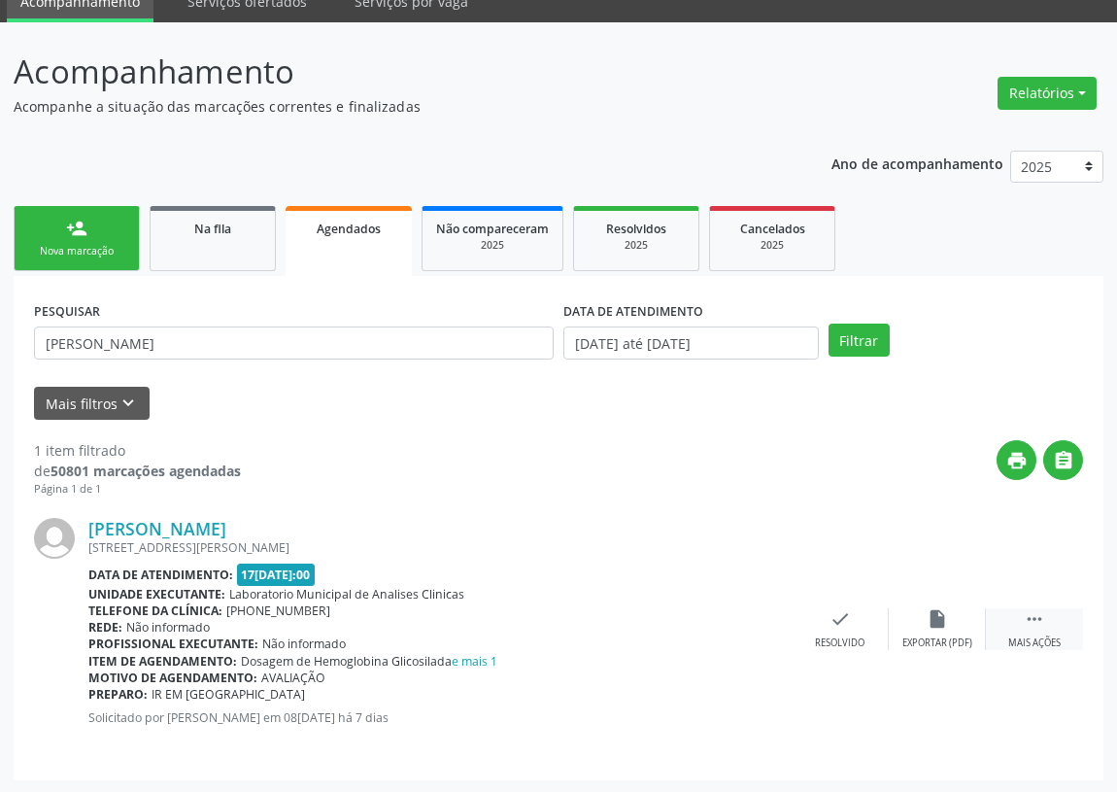
click at [1050, 631] on div " Mais ações" at bounding box center [1034, 629] width 97 height 42
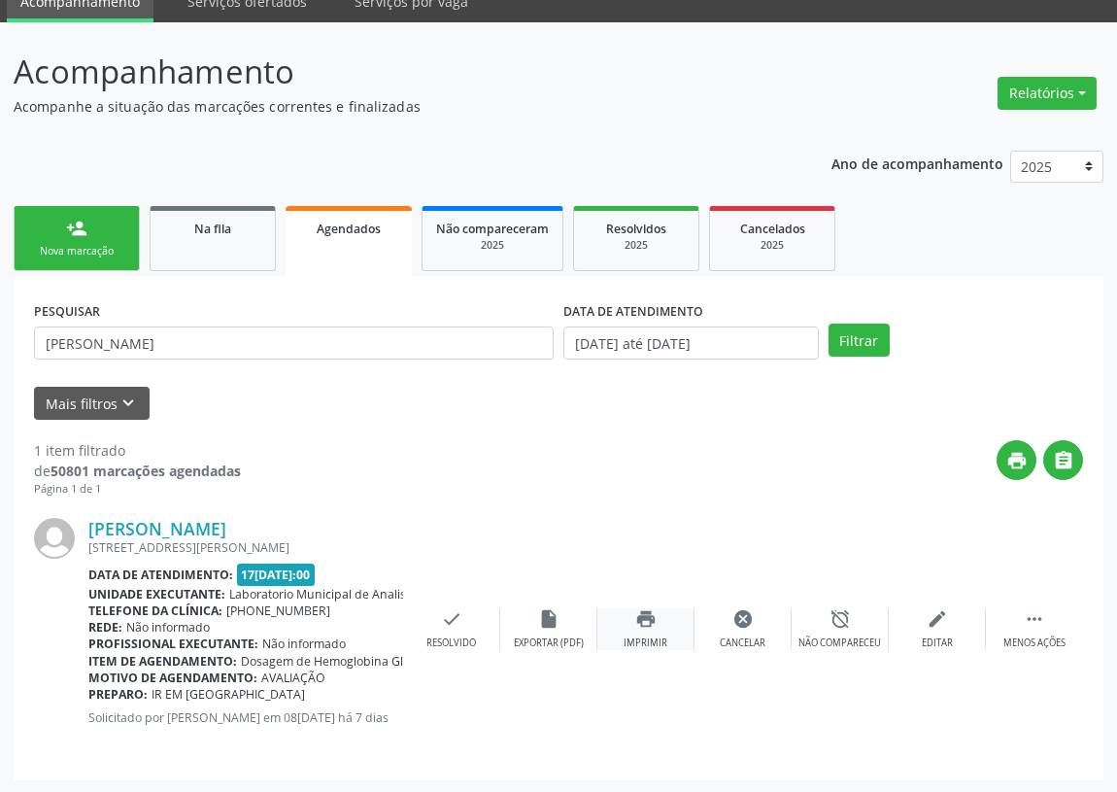
click at [642, 618] on icon "print" at bounding box center [645, 618] width 21 height 21
